Goal: Understand process/instructions: Learn how to perform a task or action

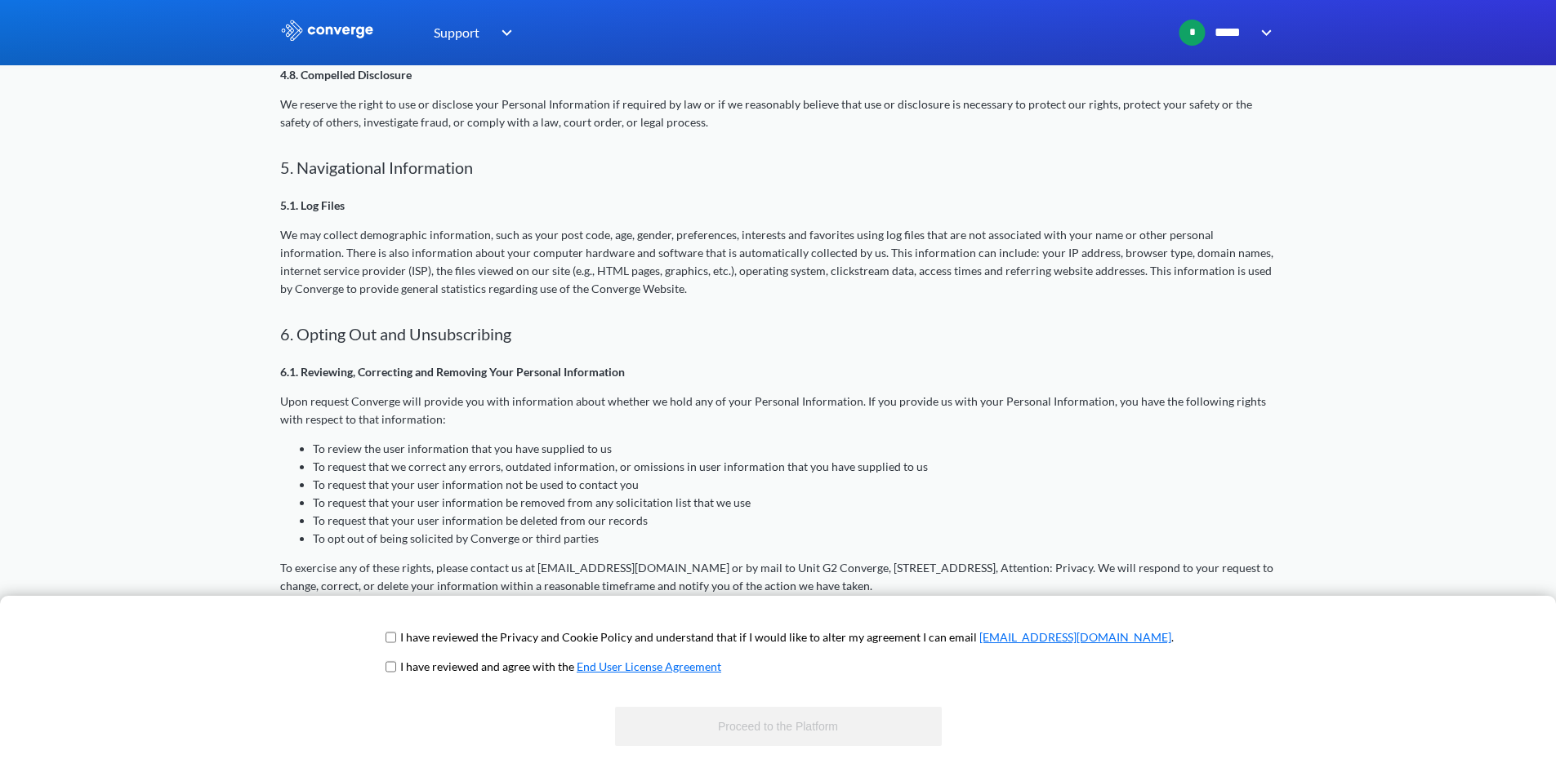
scroll to position [1875, 0]
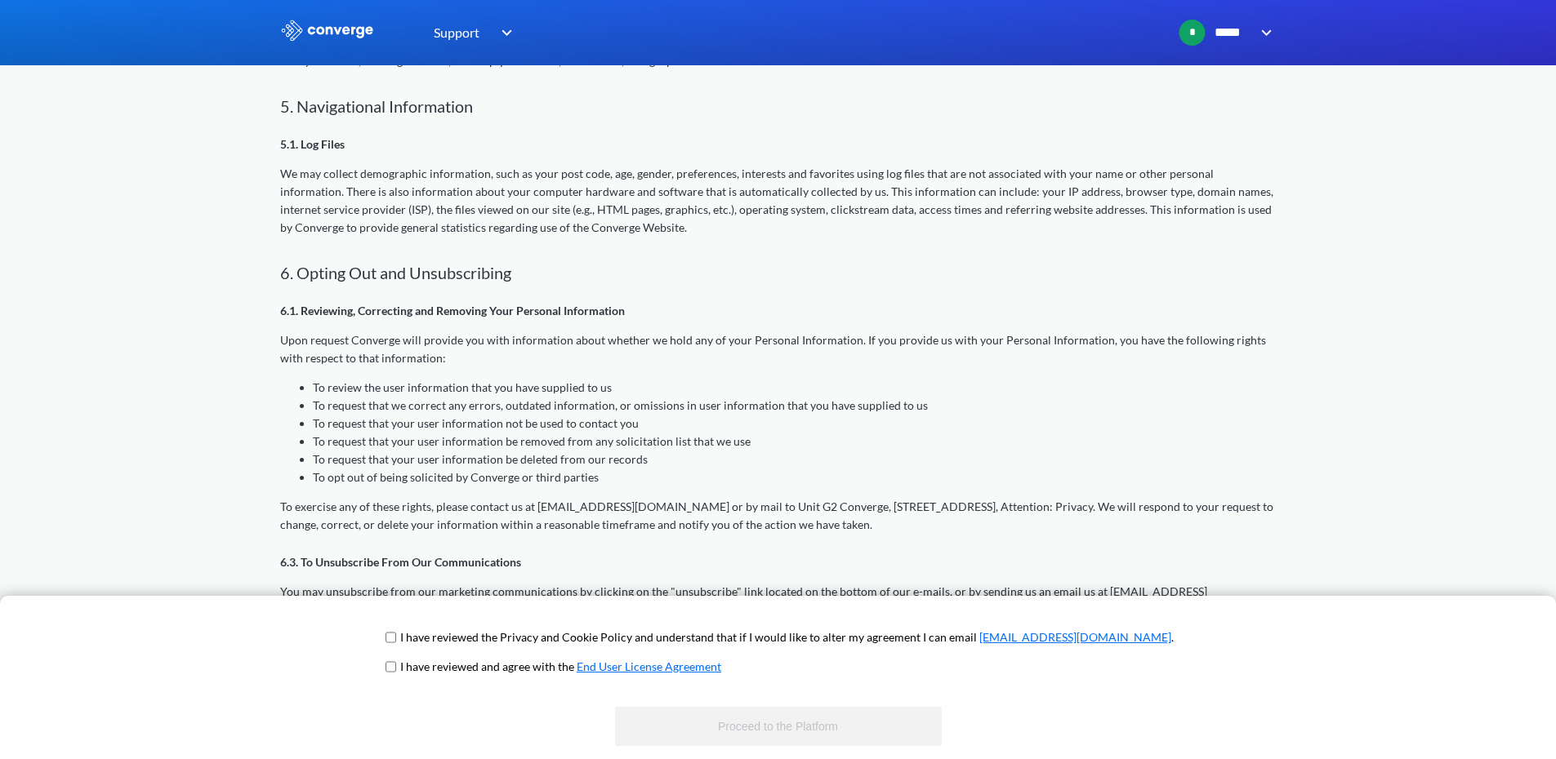
click at [454, 635] on span "I have reviewed the Privacy and Cookie Policy and understand that if I would li…" at bounding box center [777, 643] width 791 height 29
click at [454, 657] on span "I have reviewed the Privacy and Cookie Policy and understand that if I would li…" at bounding box center [777, 643] width 791 height 29
click at [396, 668] on input "checkbox" at bounding box center [390, 667] width 11 height 13
checkbox input "true"
click at [396, 637] on input "checkbox" at bounding box center [390, 637] width 11 height 13
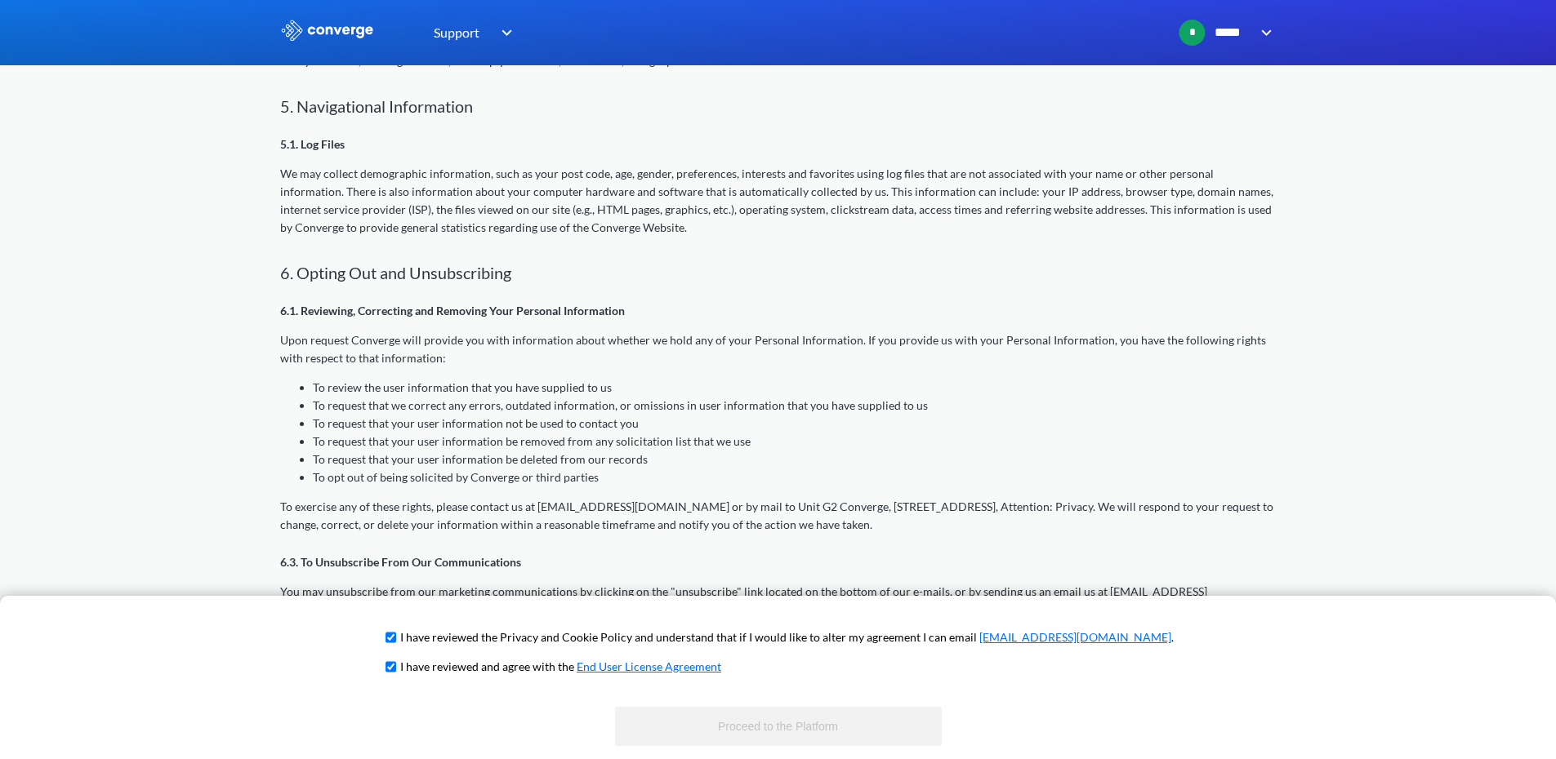
checkbox input "true"
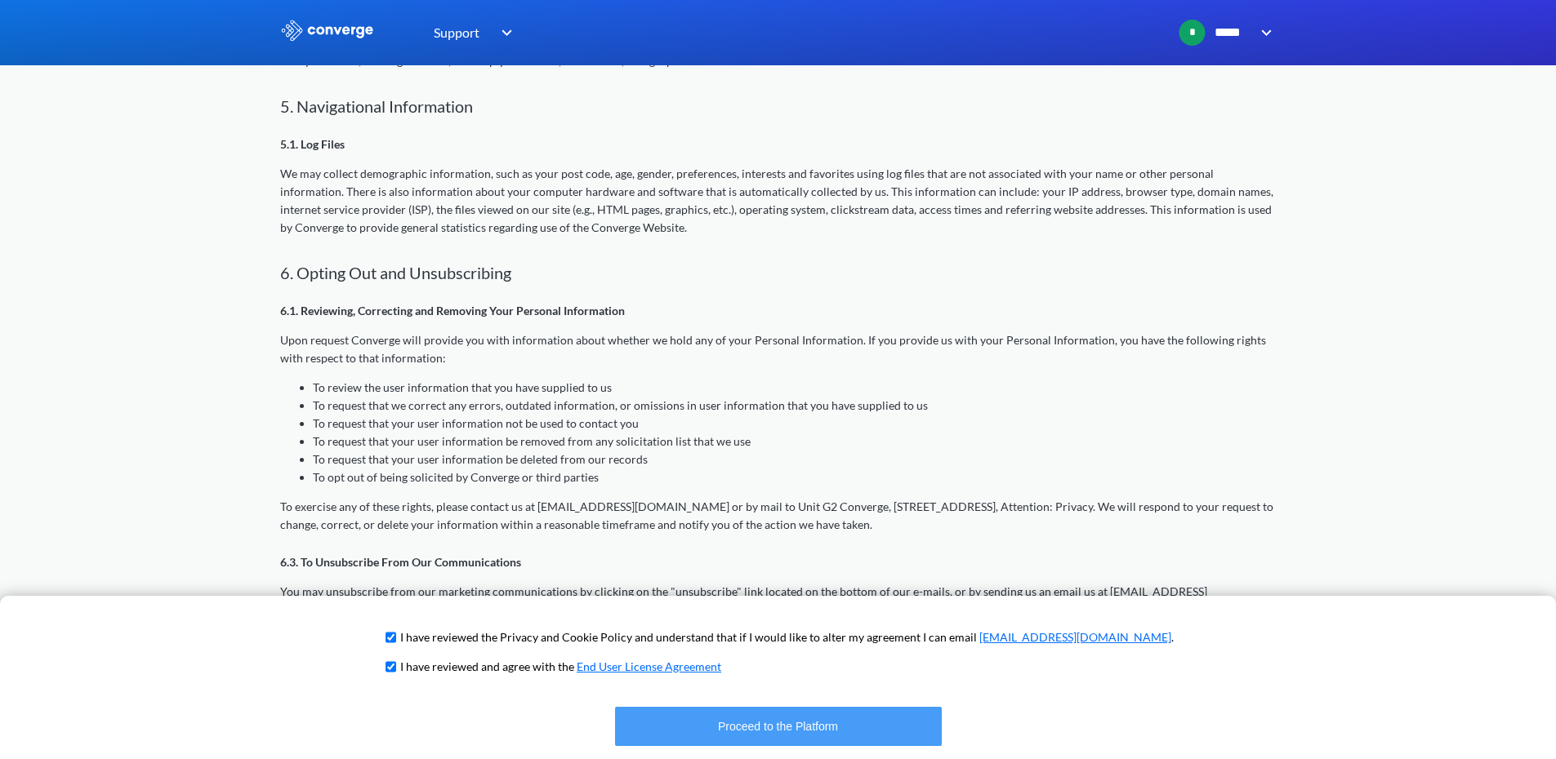
click at [803, 714] on button "Proceed to the Platform" at bounding box center [778, 726] width 327 height 39
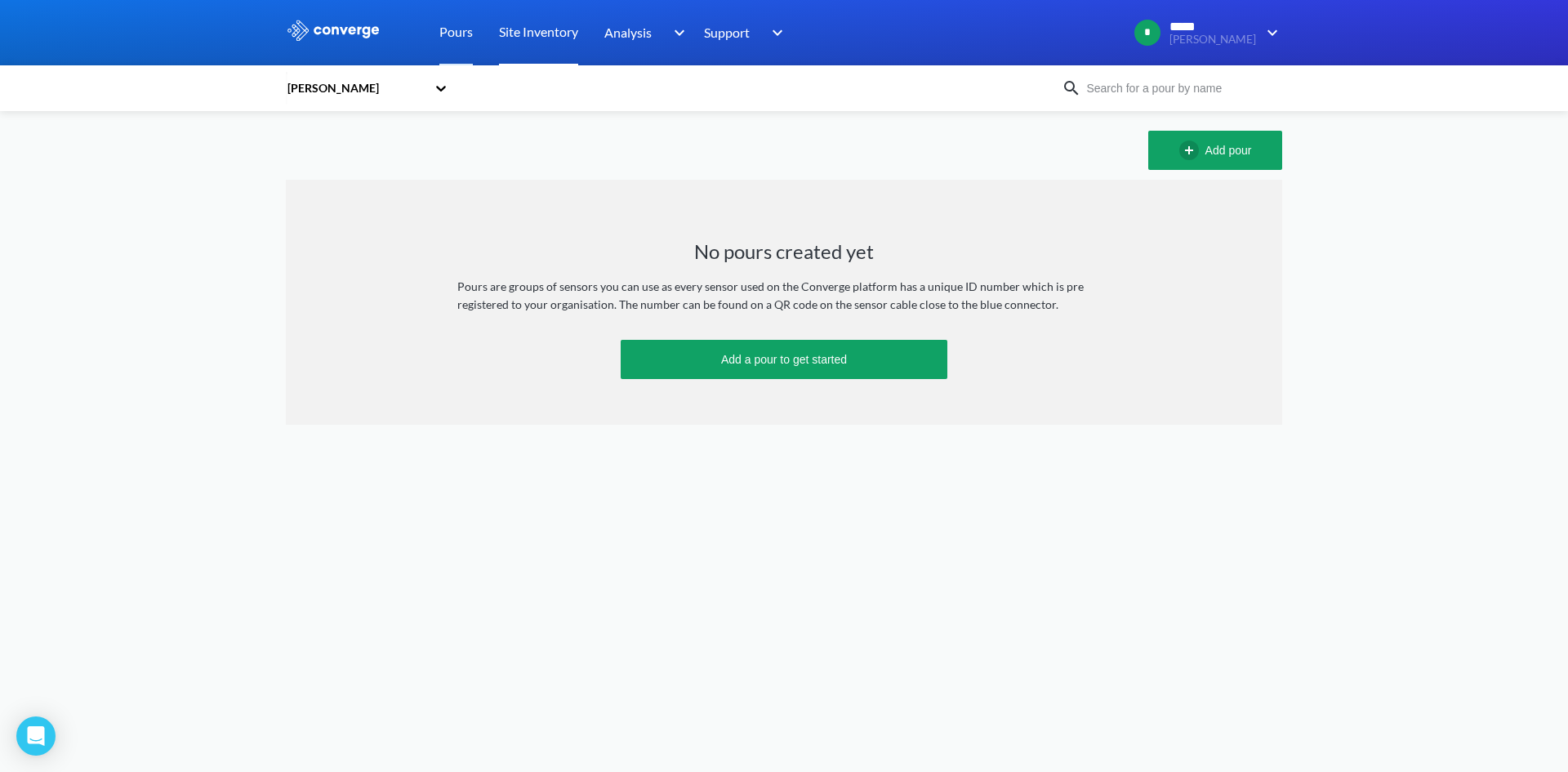
click at [556, 25] on link "Site Inventory" at bounding box center [538, 32] width 79 height 65
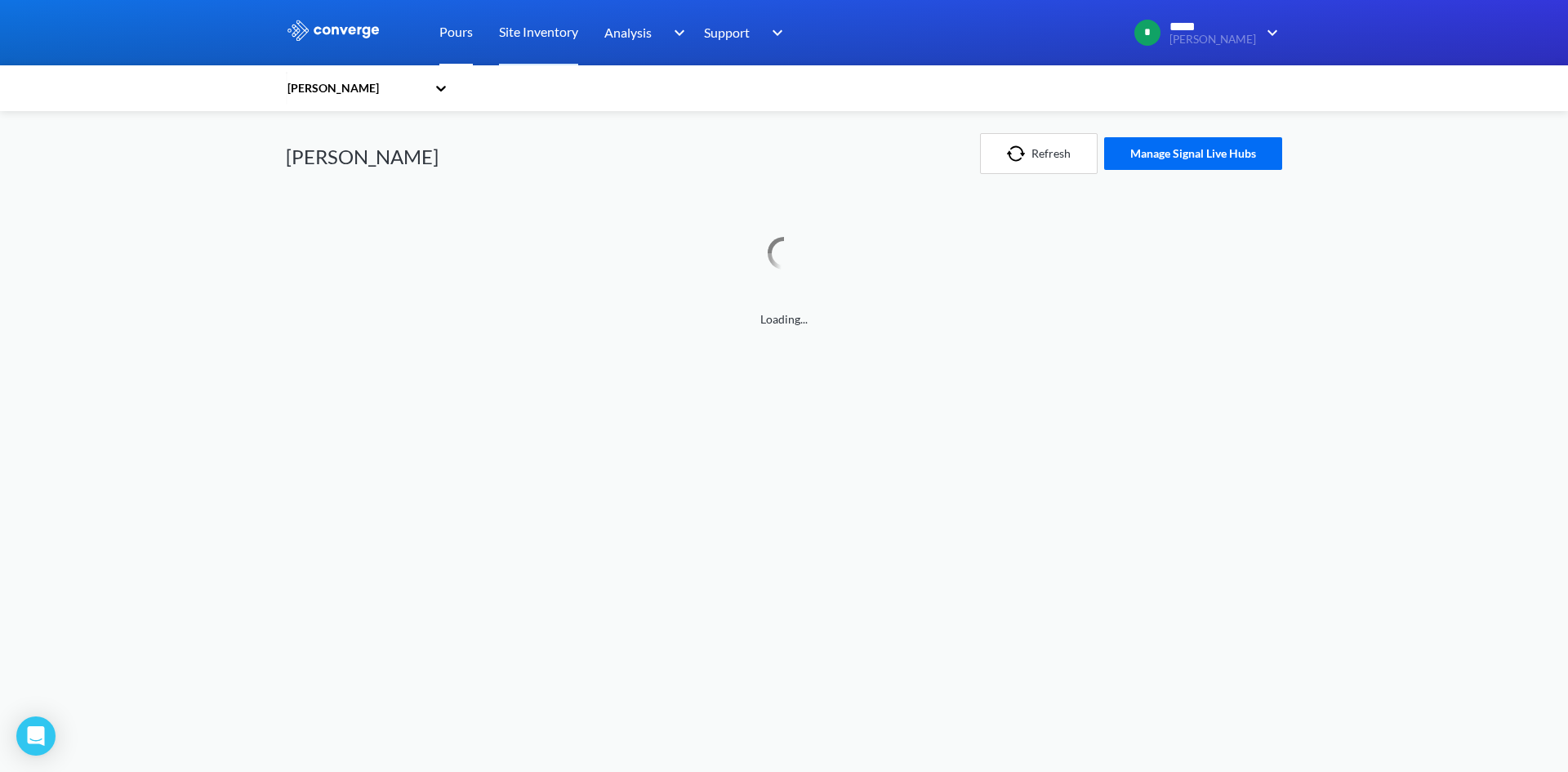
click at [452, 28] on link "Pours" at bounding box center [455, 32] width 33 height 65
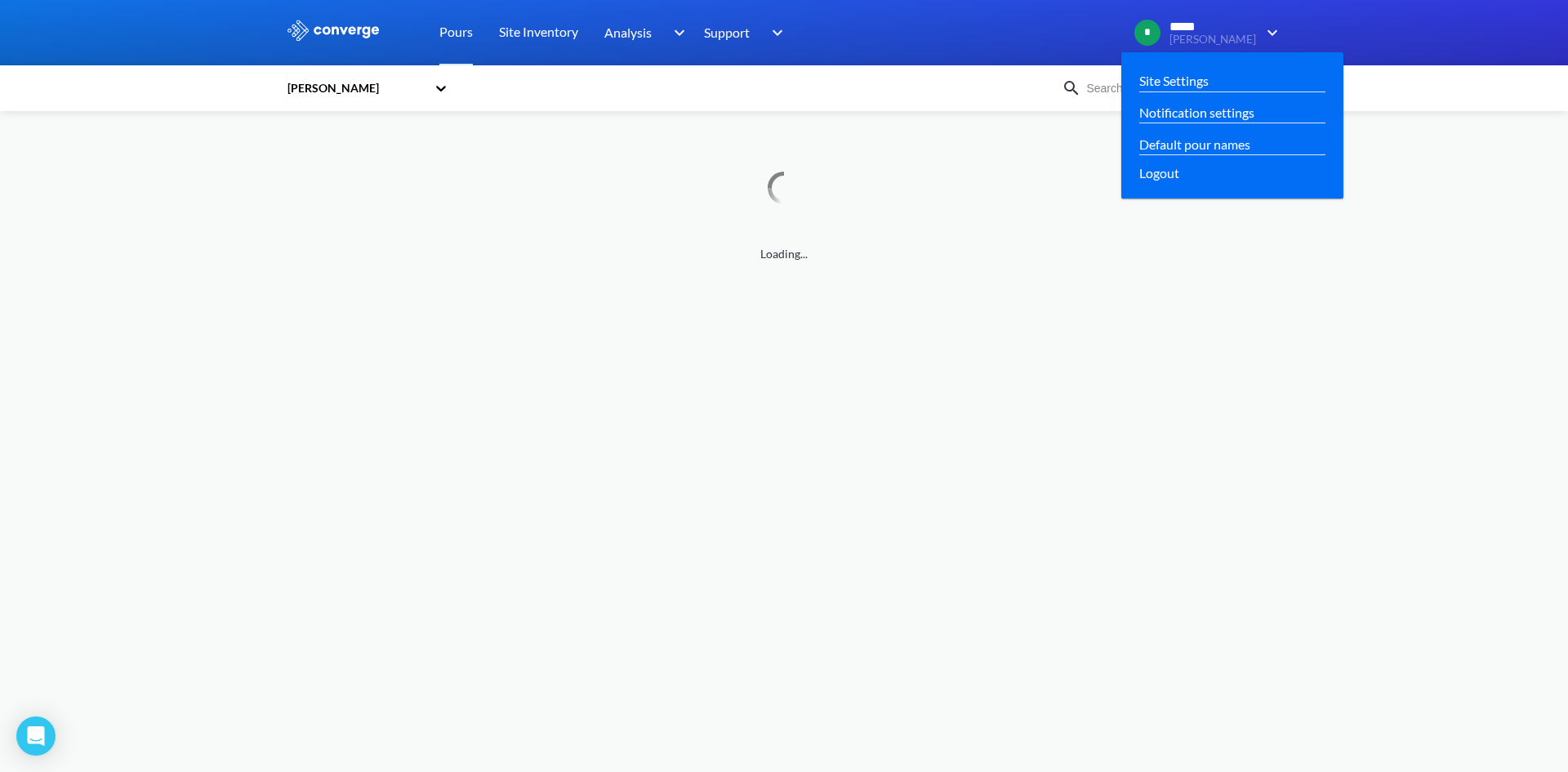
click at [1237, 30] on span "*****" at bounding box center [1203, 27] width 68 height 15
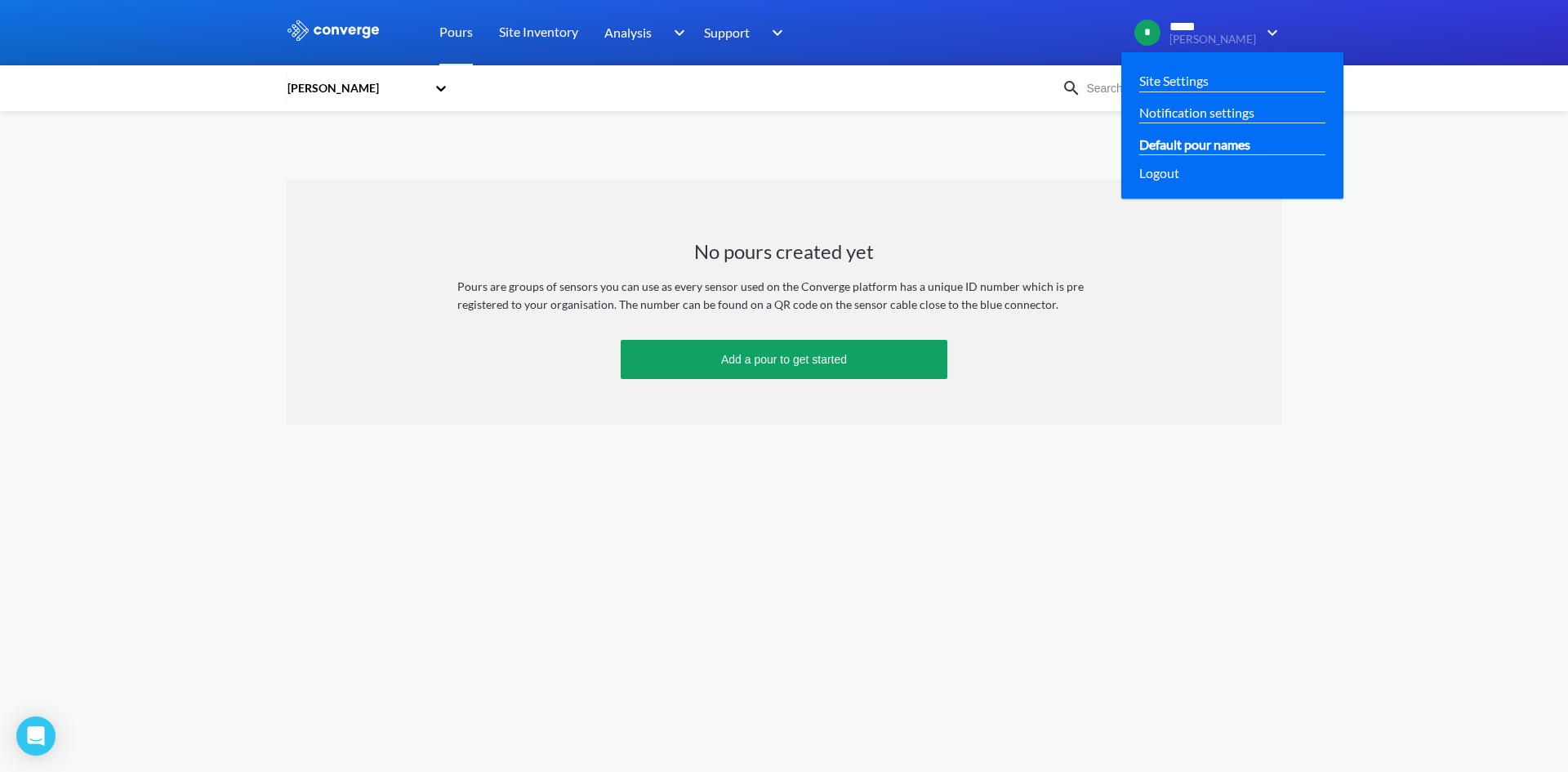
click at [1228, 144] on link "Default pour names" at bounding box center [1194, 144] width 111 height 20
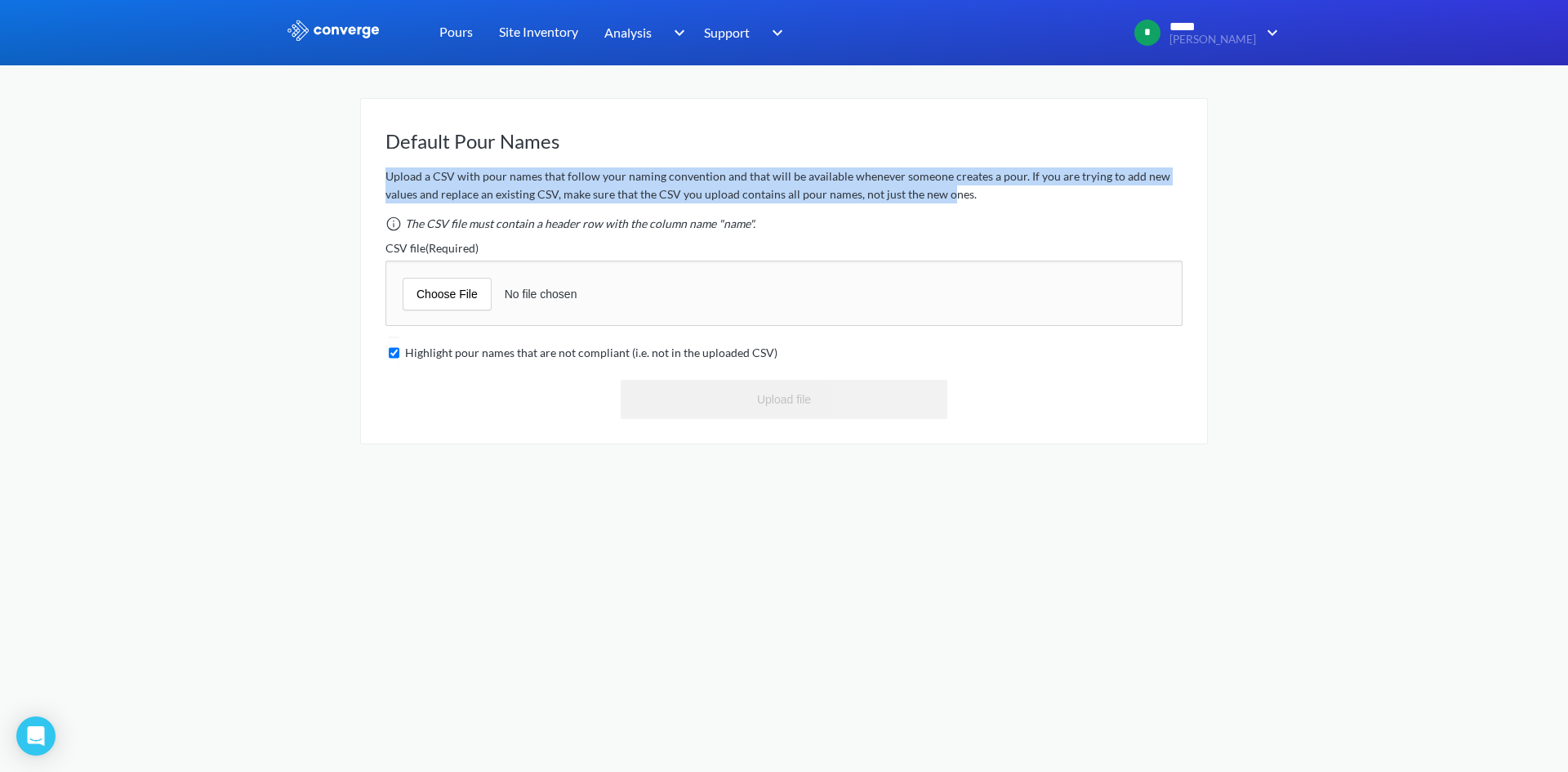
drag, startPoint x: 370, startPoint y: 176, endPoint x: 947, endPoint y: 186, distance: 577.4
click at [947, 186] on div "Default Pour Names Upload a CSV with pour names that follow your naming convent…" at bounding box center [784, 271] width 848 height 346
click at [947, 186] on p "Upload a CSV with pour names that follow your naming convention and that will b…" at bounding box center [783, 185] width 797 height 36
drag, startPoint x: 973, startPoint y: 185, endPoint x: 369, endPoint y: 177, distance: 603.5
click at [369, 177] on div "Default Pour Names Upload a CSV with pour names that follow your naming convent…" at bounding box center [784, 271] width 848 height 346
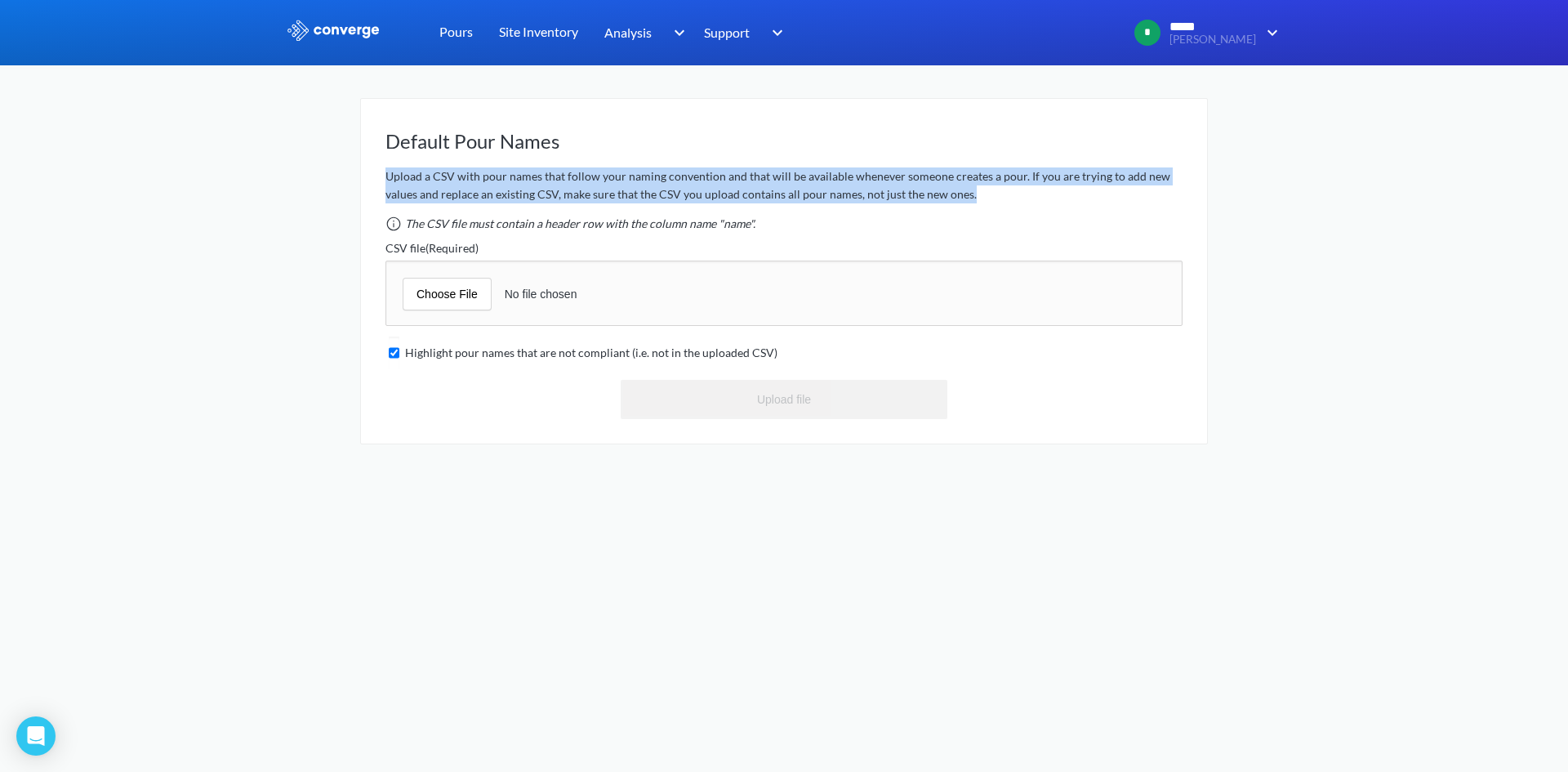
click at [648, 159] on div "Default Pour Names Upload a CSV with pour names that follow your naming convent…" at bounding box center [783, 267] width 797 height 304
drag, startPoint x: 999, startPoint y: 190, endPoint x: 383, endPoint y: 171, distance: 616.0
click at [383, 171] on div "Default Pour Names Upload a CSV with pour names that follow your naming convent…" at bounding box center [784, 271] width 848 height 346
click at [576, 182] on p "Upload a CSV with pour names that follow your naming convention and that will b…" at bounding box center [783, 185] width 797 height 36
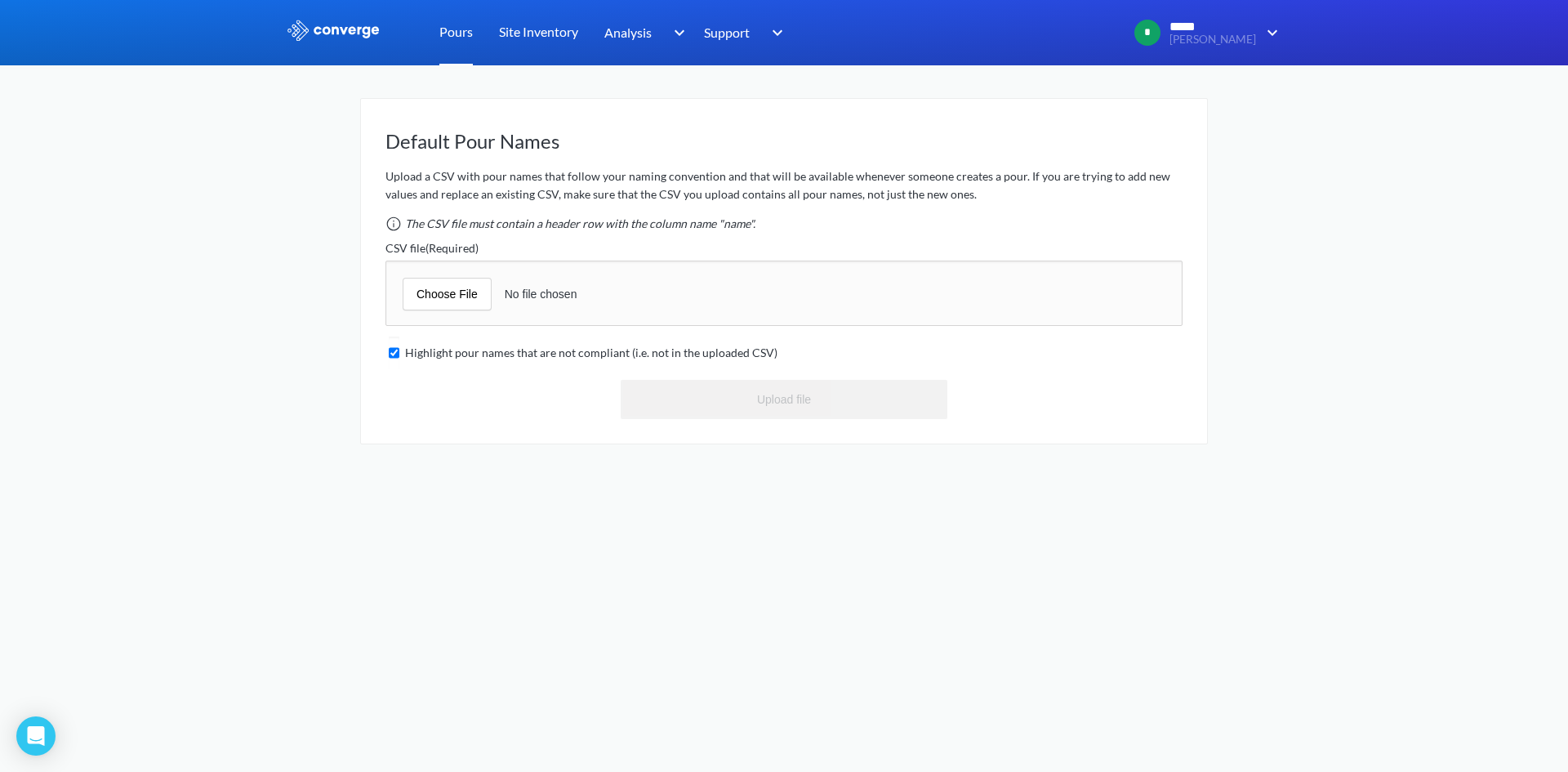
click at [444, 25] on link "Pours" at bounding box center [455, 32] width 33 height 65
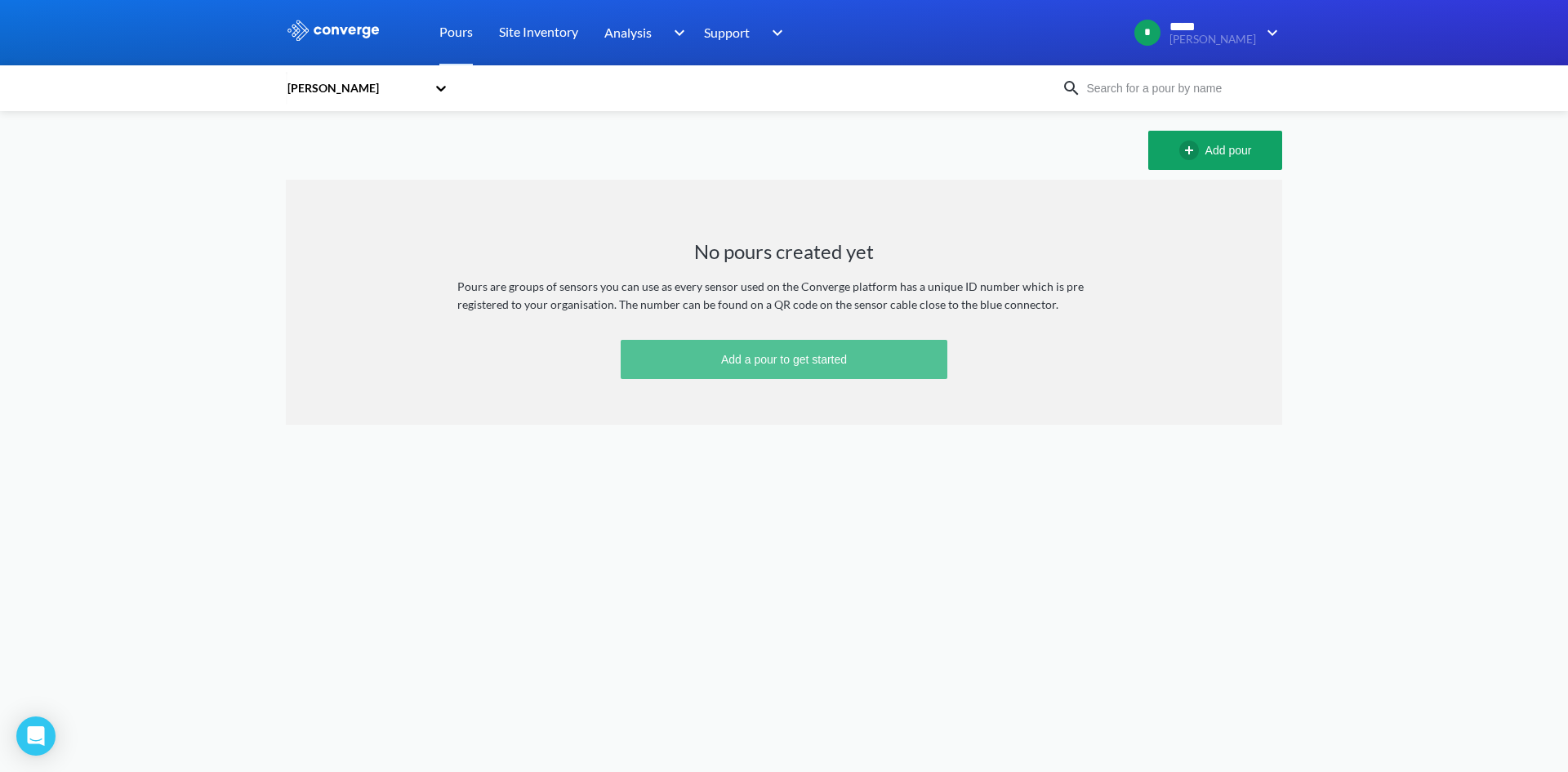
click at [799, 363] on button "Add a pour to get started" at bounding box center [784, 359] width 327 height 39
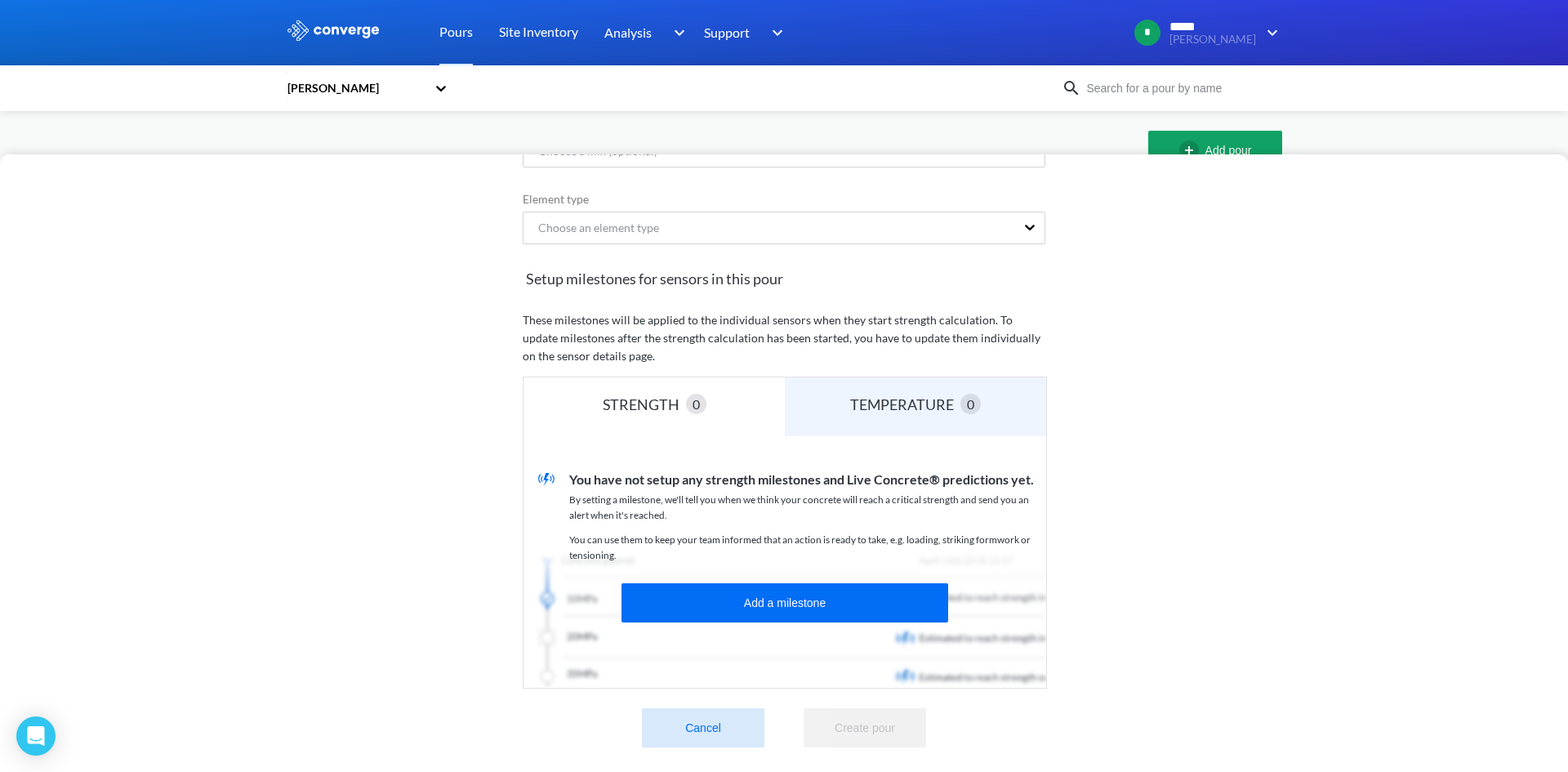
scroll to position [226, 0]
drag, startPoint x: 995, startPoint y: 468, endPoint x: 583, endPoint y: 475, distance: 411.6
click at [583, 475] on div "You have not setup any strength milestones and Live Concrete® predictions yet. …" at bounding box center [801, 521] width 490 height 105
click at [646, 477] on div "You have not setup any strength milestones and Live Concrete® predictions yet. …" at bounding box center [801, 521] width 490 height 105
click at [872, 404] on div "TEMPERATURE 0" at bounding box center [915, 406] width 261 height 59
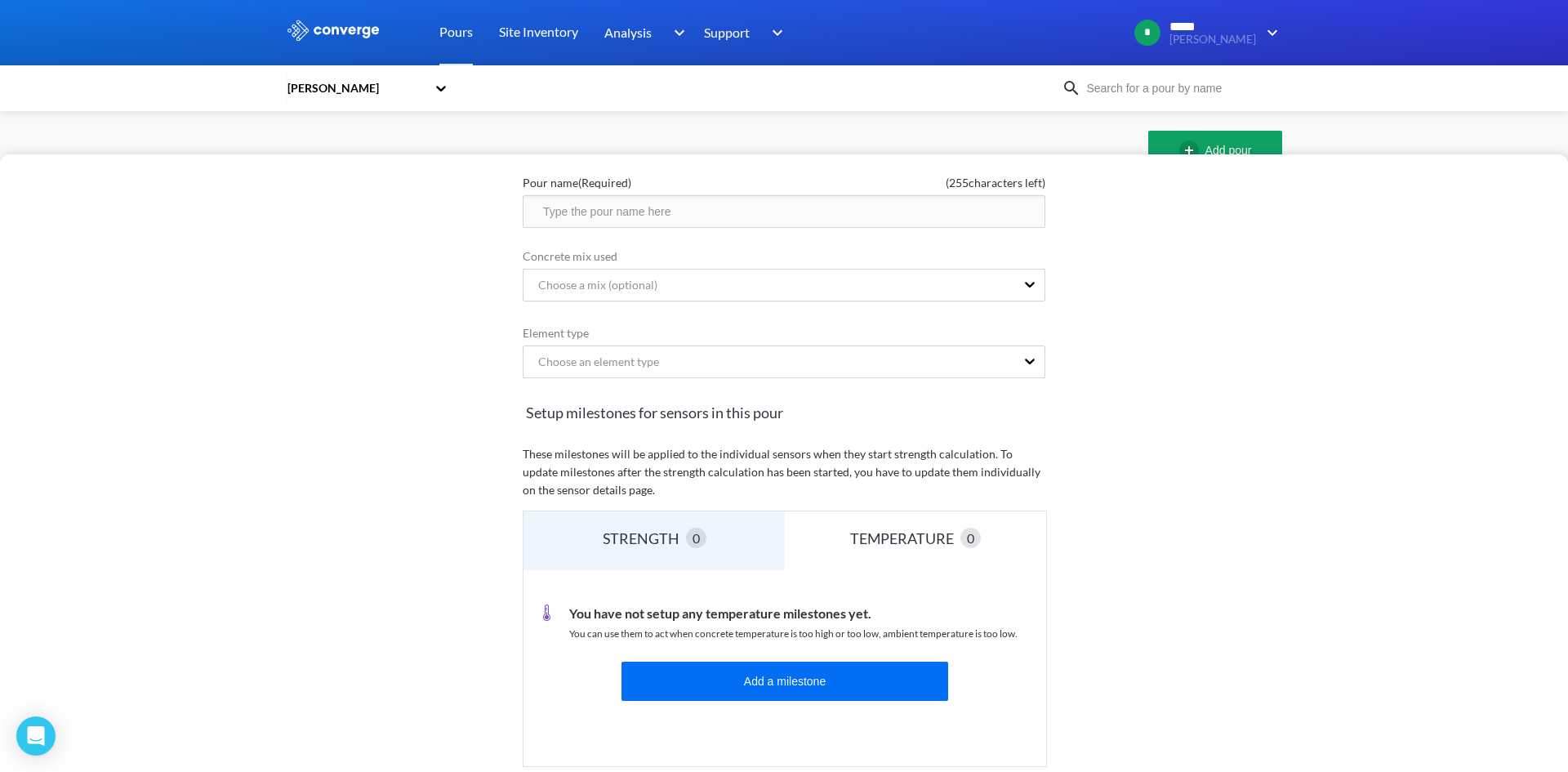
scroll to position [0, 0]
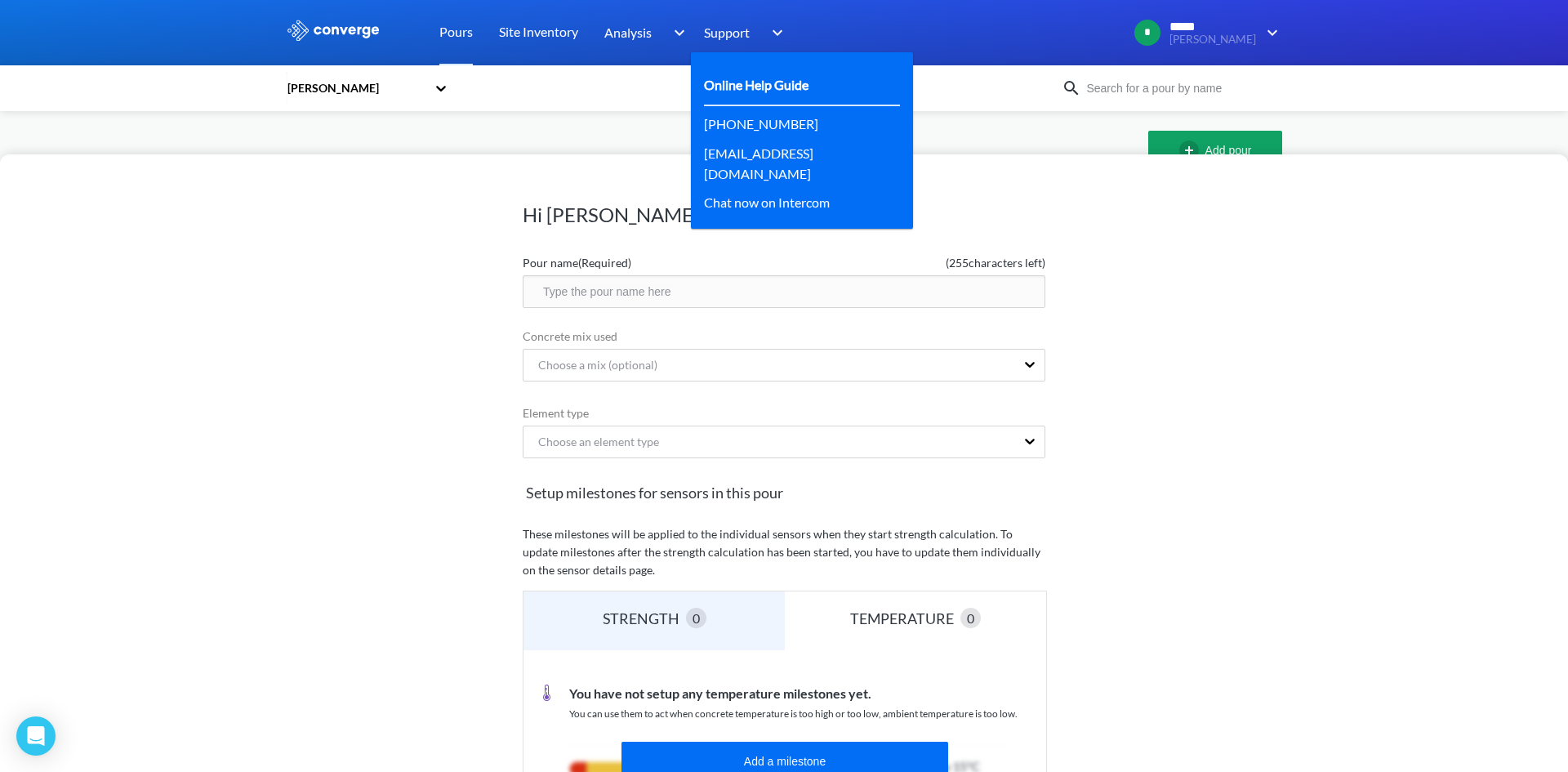
click at [794, 88] on link "Online Help Guide" at bounding box center [756, 84] width 105 height 20
